Goal: Task Accomplishment & Management: Manage account settings

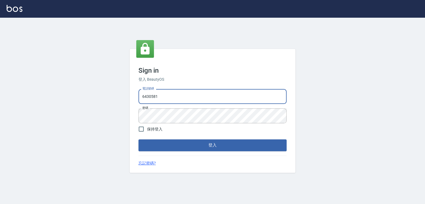
drag, startPoint x: 167, startPoint y: 96, endPoint x: 132, endPoint y: 102, distance: 35.6
click at [132, 102] on div "Sign in 登入 BeautyOS 電話號碼 [PHONE_NUMBER] 電話號碼 密碼 密碼 保持登入 登入 忘記密碼?" at bounding box center [212, 110] width 166 height 123
type input "0976025353"
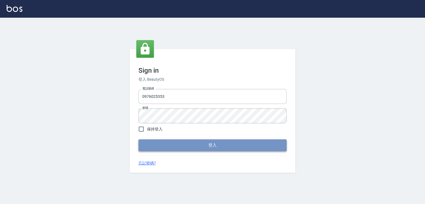
click at [164, 144] on button "登入" at bounding box center [212, 145] width 148 height 12
